Goal: Use online tool/utility: Utilize a website feature to perform a specific function

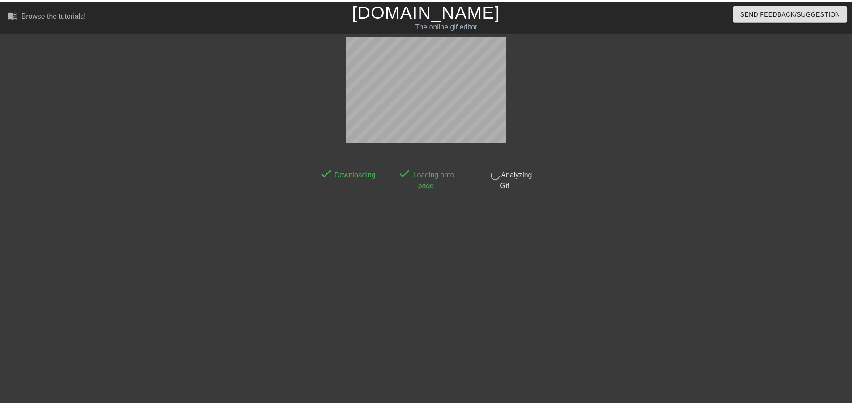
scroll to position [1, 0]
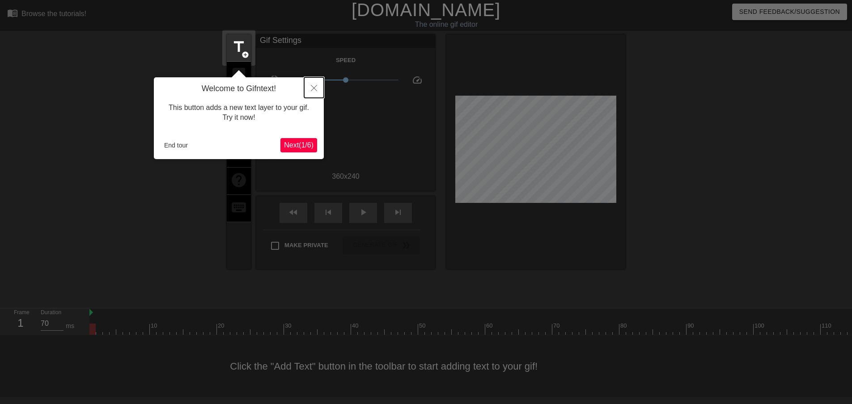
click at [313, 92] on button "Close" at bounding box center [314, 87] width 20 height 21
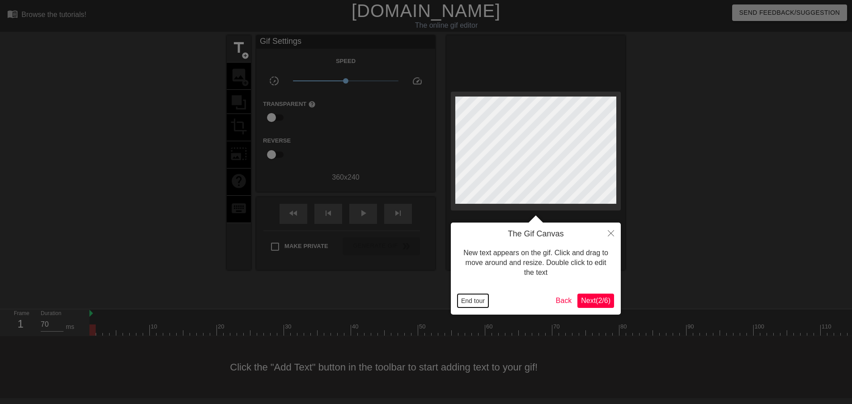
click at [472, 298] on button "End tour" at bounding box center [473, 300] width 31 height 13
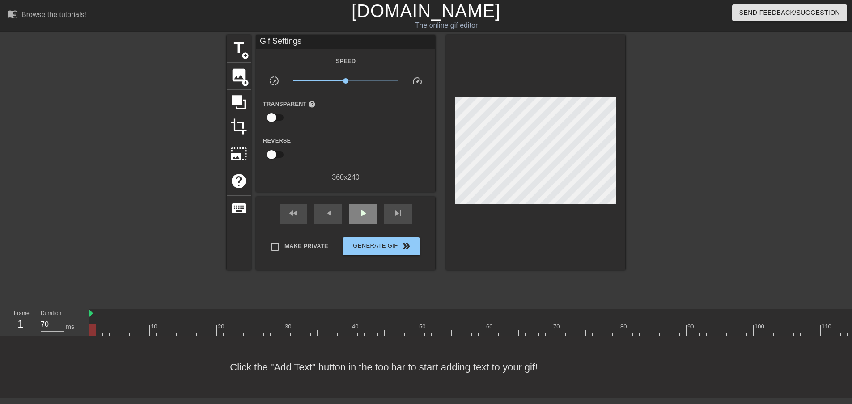
click at [362, 221] on div "play_arrow" at bounding box center [363, 214] width 28 height 20
drag, startPoint x: 345, startPoint y: 82, endPoint x: 379, endPoint y: 82, distance: 34.5
click at [379, 82] on span "x4.32" at bounding box center [379, 80] width 5 height 5
type input "60"
click at [273, 152] on input "checkbox" at bounding box center [271, 154] width 51 height 17
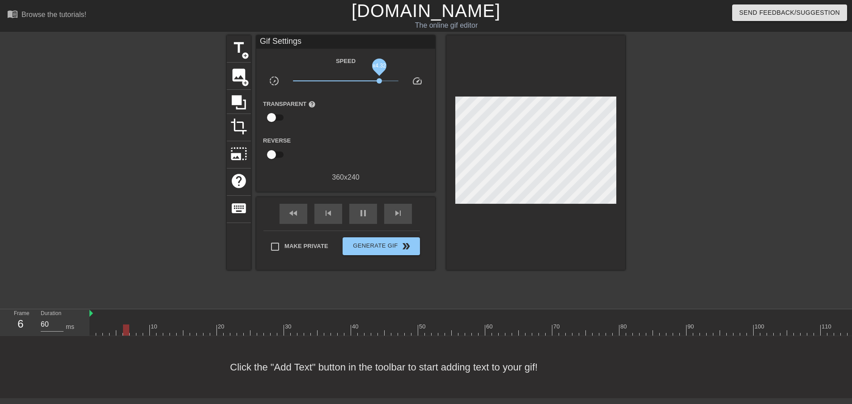
checkbox input "true"
type input "70"
click at [273, 152] on input "checkbox" at bounding box center [280, 154] width 51 height 17
checkbox input "false"
click at [238, 156] on span "photo_size_select_large" at bounding box center [238, 153] width 17 height 17
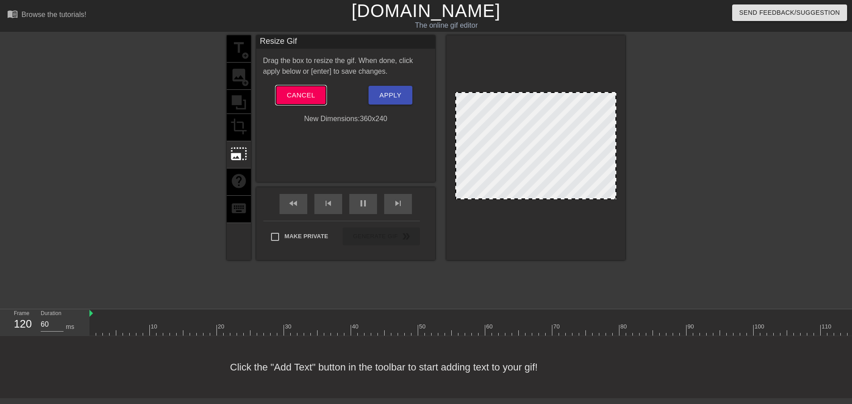
click at [295, 90] on span "Cancel" at bounding box center [301, 95] width 28 height 12
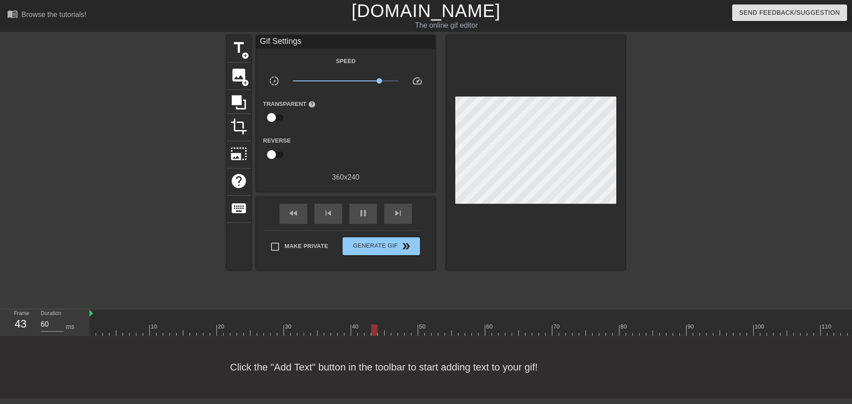
type input "70"
